Goal: Transaction & Acquisition: Download file/media

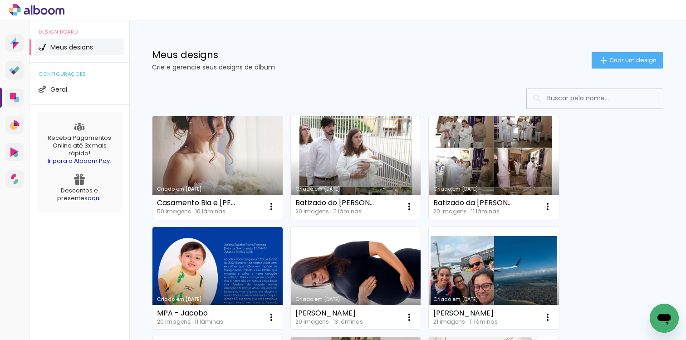
click at [239, 156] on link "Criado em [DATE]" at bounding box center [217, 167] width 130 height 103
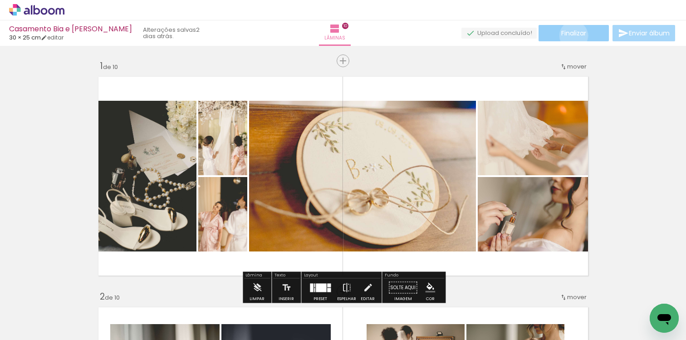
click at [570, 35] on span "Finalizar" at bounding box center [573, 33] width 25 height 6
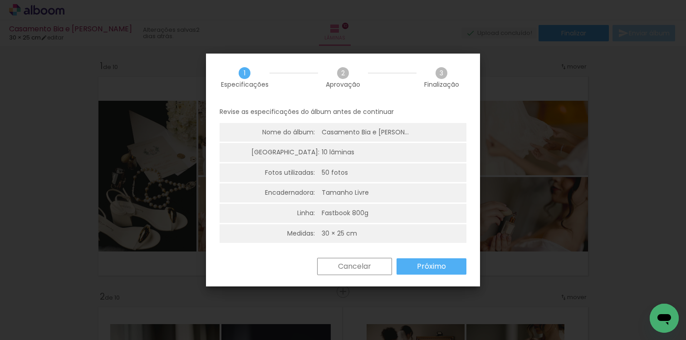
click at [0, 0] on slot "Próximo" at bounding box center [0, 0] width 0 height 0
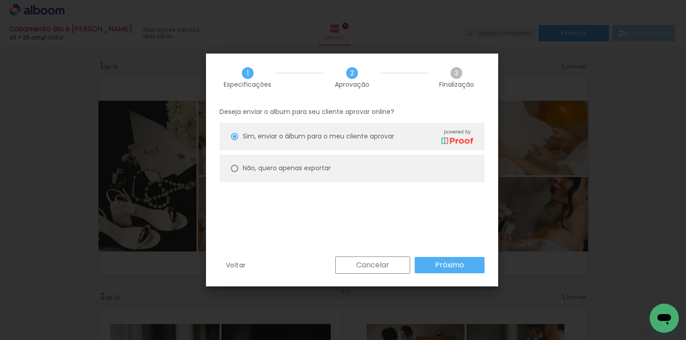
click at [0, 0] on slot "Não, quero apenas exportar" at bounding box center [0, 0] width 0 height 0
type paper-radio-button "on"
click at [0, 0] on slot "Próximo" at bounding box center [0, 0] width 0 height 0
type input "Alta, 300 DPI"
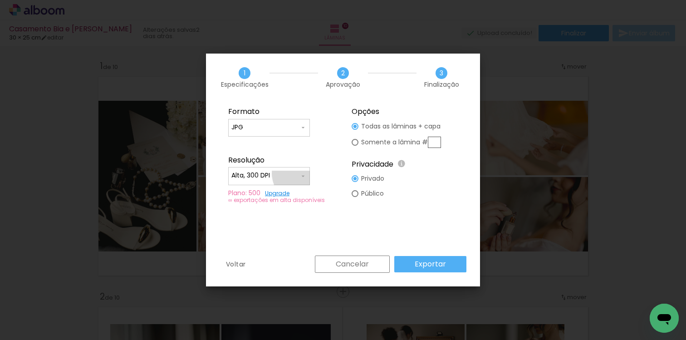
click at [0, 0] on paper-item "Alta, 300 DPI" at bounding box center [0, 0] width 0 height 0
click at [0, 0] on slot "Exportar" at bounding box center [0, 0] width 0 height 0
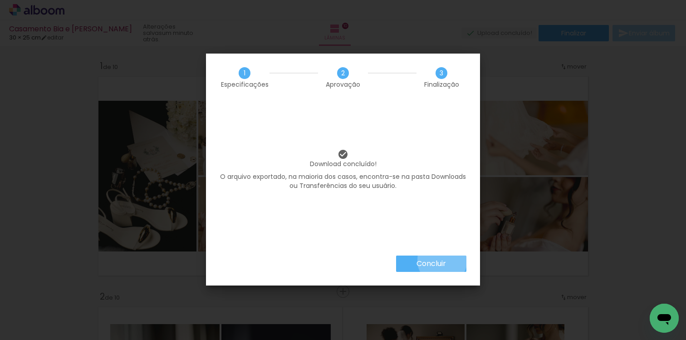
click at [0, 0] on slot "Concluir" at bounding box center [0, 0] width 0 height 0
